Goal: Task Accomplishment & Management: Manage account settings

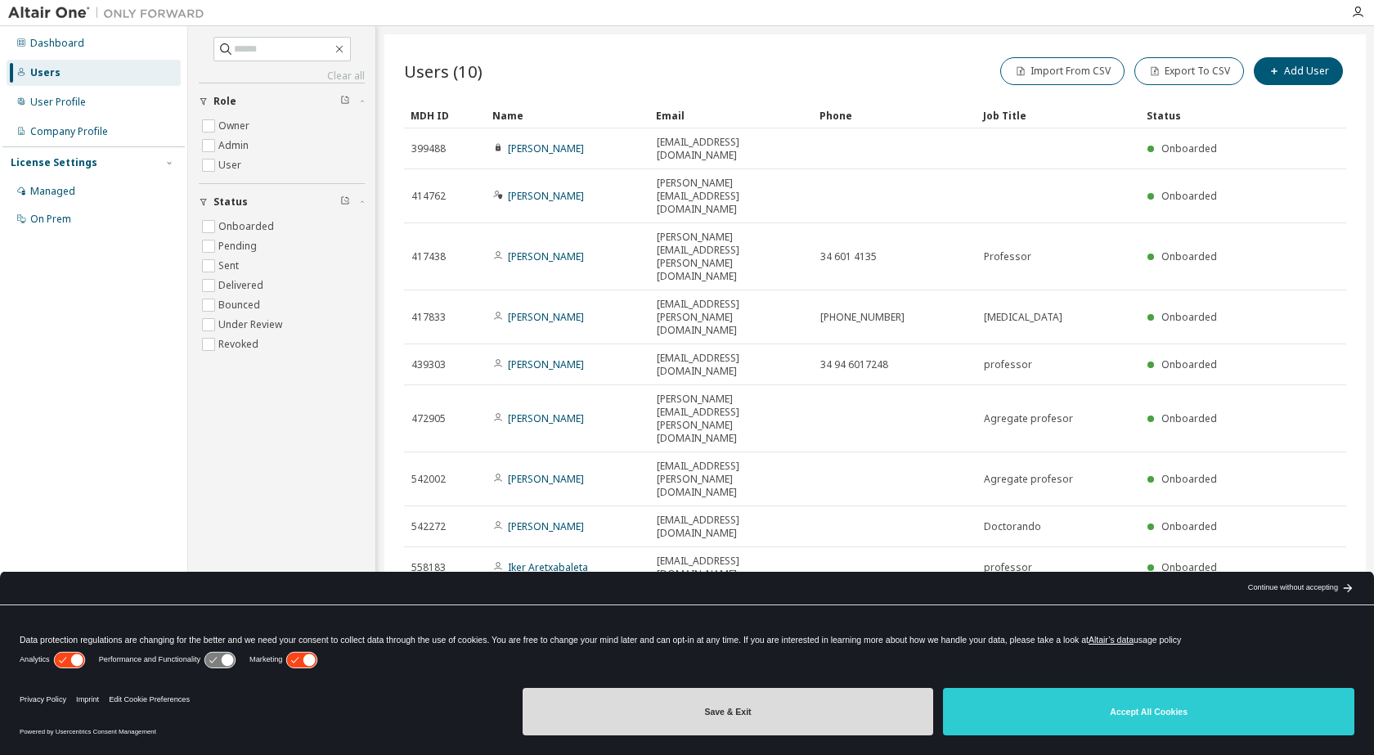
click at [807, 716] on button "Save & Exit" at bounding box center [728, 711] width 411 height 47
